Goal: Task Accomplishment & Management: Manage account settings

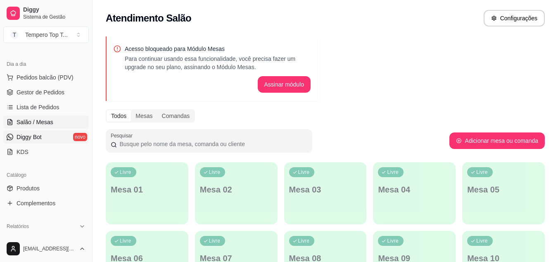
scroll to position [165, 0]
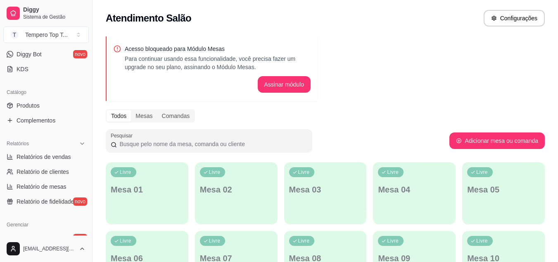
click at [20, 98] on div "Catálogo" at bounding box center [46, 92] width 86 height 13
drag, startPoint x: 33, startPoint y: 108, endPoint x: 37, endPoint y: 111, distance: 5.2
click at [33, 107] on span "Produtos" at bounding box center [28, 105] width 23 height 8
click at [56, 104] on link "Produtos" at bounding box center [46, 105] width 86 height 13
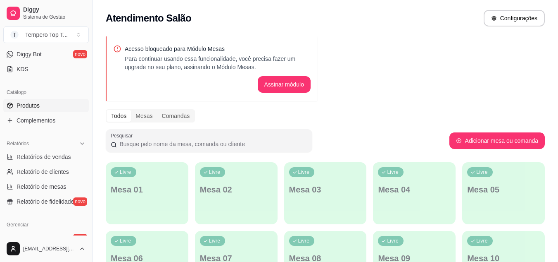
click at [56, 104] on link "Produtos" at bounding box center [46, 105] width 86 height 13
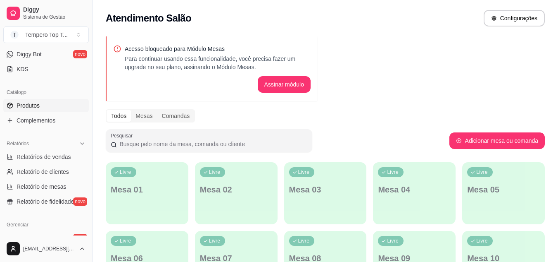
click at [56, 104] on link "Produtos" at bounding box center [46, 105] width 86 height 13
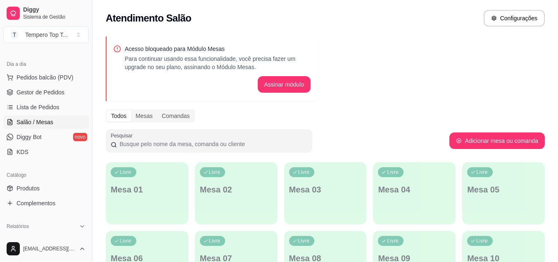
scroll to position [0, 0]
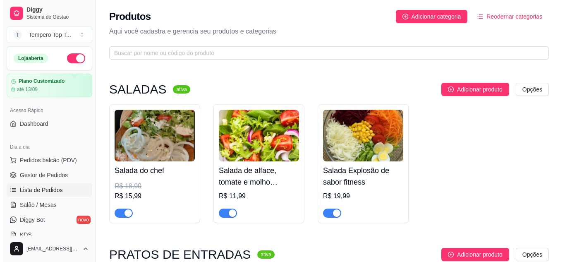
scroll to position [41, 0]
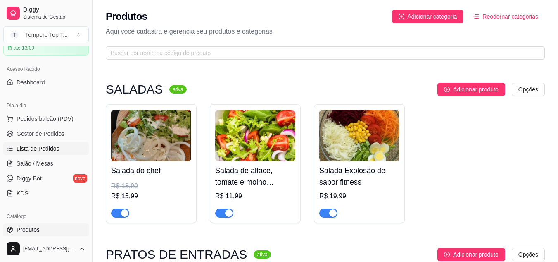
click at [44, 149] on span "Lista de Pedidos" at bounding box center [38, 148] width 43 height 8
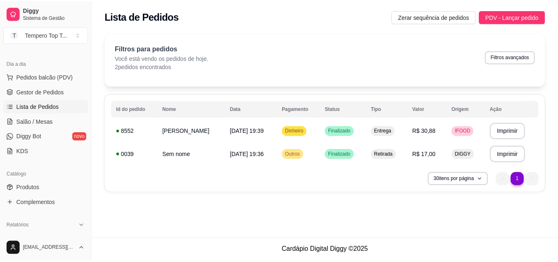
scroll to position [165, 0]
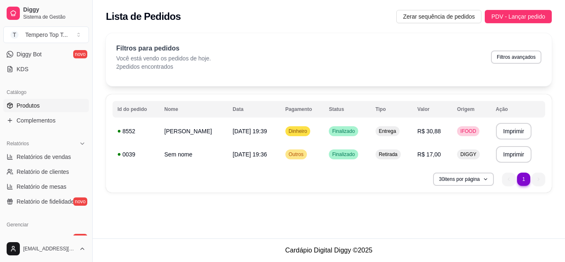
click at [44, 106] on link "Produtos" at bounding box center [46, 105] width 86 height 13
click at [50, 102] on link "Produtos" at bounding box center [46, 105] width 86 height 13
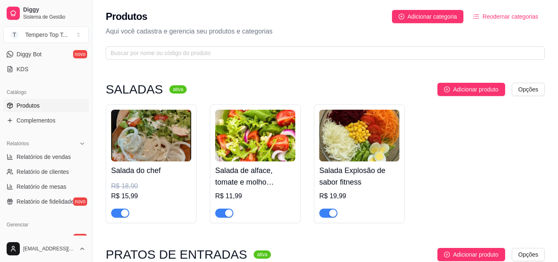
click at [153, 144] on img at bounding box center [151, 136] width 80 height 52
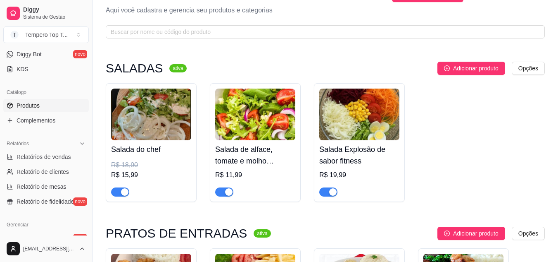
scroll to position [83, 0]
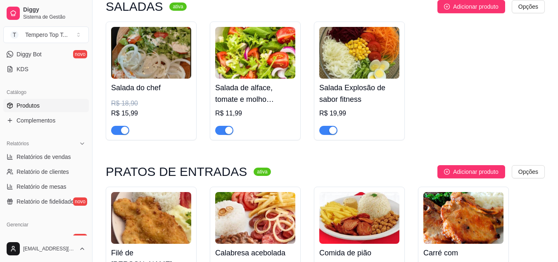
click at [270, 131] on div at bounding box center [255, 126] width 80 height 17
click at [265, 67] on img at bounding box center [255, 53] width 80 height 52
click at [234, 75] on img at bounding box center [255, 53] width 80 height 52
click at [211, 47] on div "Salada de alface, tomate e molho especial R$ 11,99" at bounding box center [255, 80] width 91 height 119
click at [146, 64] on img at bounding box center [151, 53] width 80 height 52
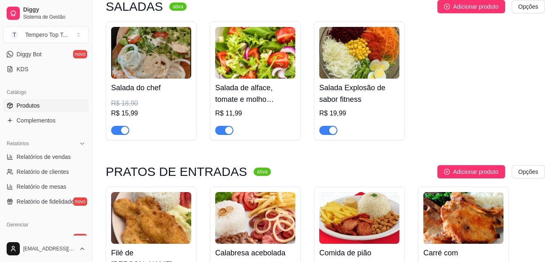
click at [251, 47] on img at bounding box center [255, 53] width 80 height 52
click at [229, 106] on div "Salada de alface, tomate e molho especial R$ 11,99" at bounding box center [255, 107] width 80 height 56
click at [130, 89] on h4 "Salada do chef" at bounding box center [151, 88] width 80 height 12
